Goal: Find contact information: Find contact information

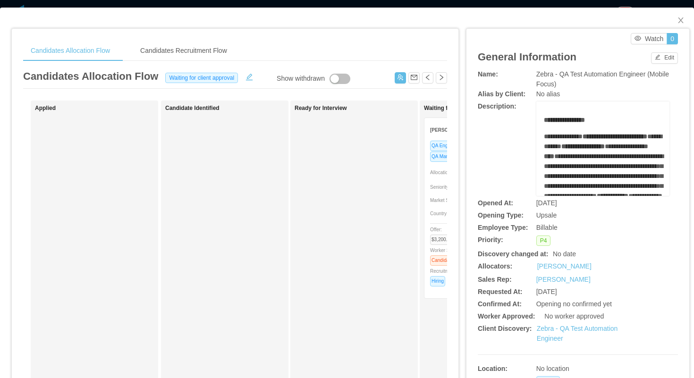
scroll to position [0, 104]
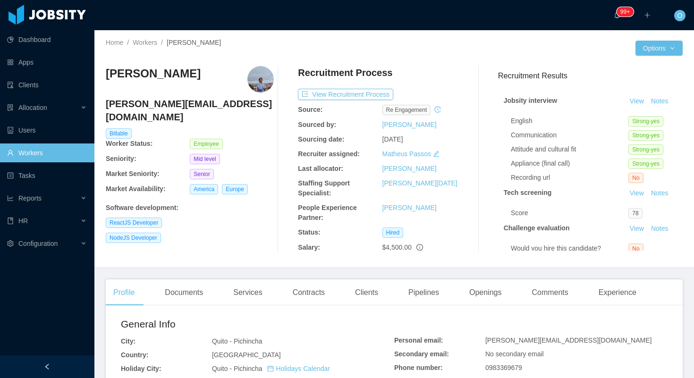
click at [507, 339] on span "paolo.arrata@gmail.com" at bounding box center [568, 341] width 166 height 8
copy span "paolo.arrata@gmail.com"
drag, startPoint x: 535, startPoint y: 368, endPoint x: 484, endPoint y: 365, distance: 51.1
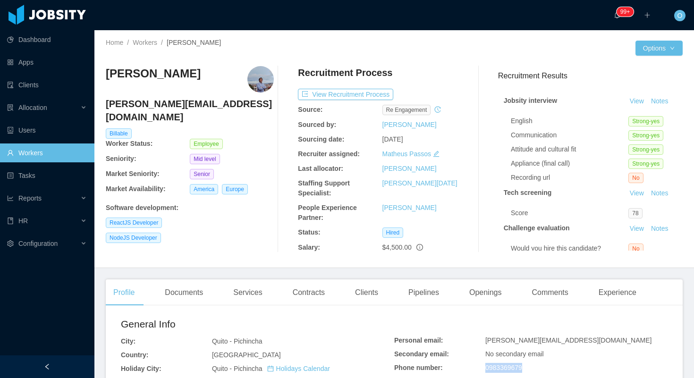
click at [484, 365] on div "Personal email: paolo.arrata@gmail.com Secondary email: No secondary email Phon…" at bounding box center [530, 383] width 273 height 95
copy div "0983369679"
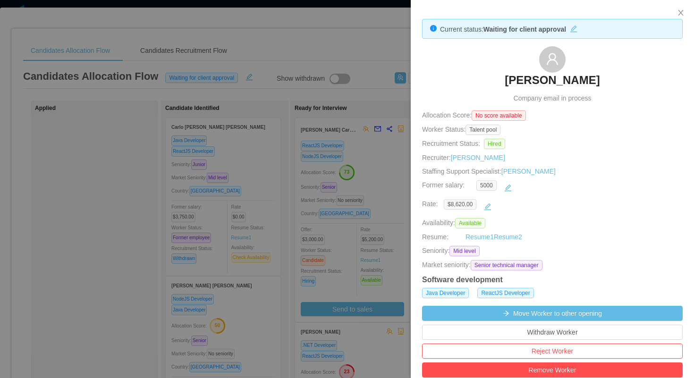
click at [263, 34] on div at bounding box center [347, 189] width 694 height 378
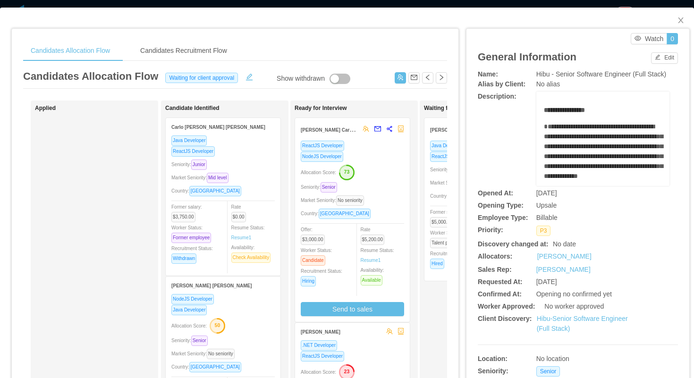
scroll to position [0, 135]
